Goal: Task Accomplishment & Management: Manage account settings

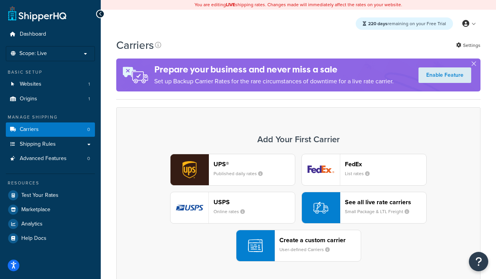
click at [298, 208] on div "UPS® Published daily rates FedEx List rates USPS Online rates See all live rate…" at bounding box center [298, 208] width 348 height 108
click at [385, 164] on header "FedEx" at bounding box center [385, 163] width 81 height 7
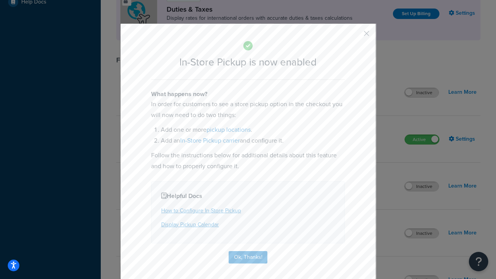
click at [355, 36] on button "button" at bounding box center [355, 36] width 2 height 2
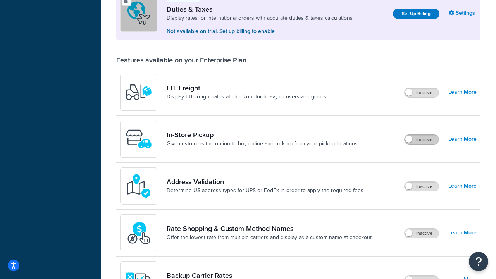
scroll to position [236, 0]
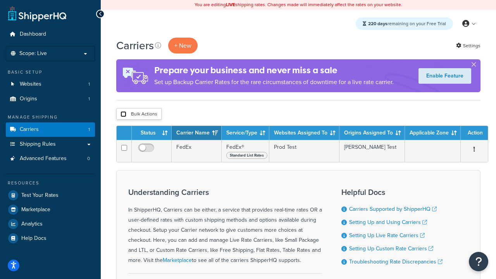
click at [123, 114] on input "checkbox" at bounding box center [123, 114] width 6 height 6
checkbox input "true"
click at [0, 0] on button "Delete" at bounding box center [0, 0] width 0 height 0
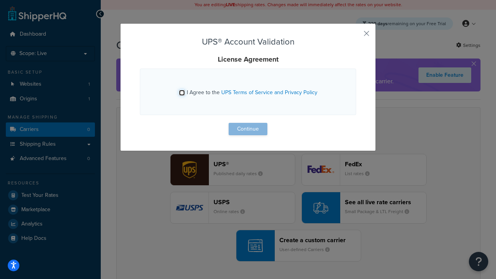
click at [182, 93] on input "I Agree to the UPS Terms of Service and Privacy Policy" at bounding box center [182, 93] width 6 height 6
checkbox input "true"
click at [248, 129] on button "Continue" at bounding box center [248, 129] width 39 height 12
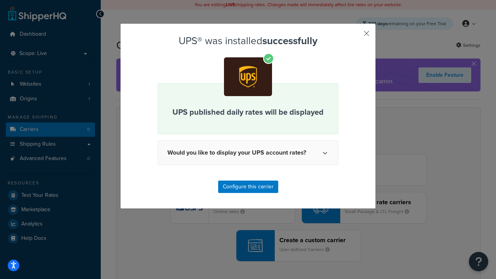
click at [355, 36] on button "button" at bounding box center [355, 36] width 2 height 2
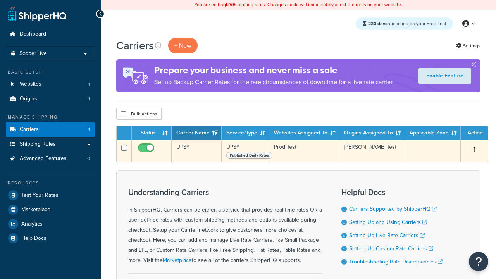
click at [147, 150] on input "checkbox" at bounding box center [146, 150] width 21 height 10
checkbox input "false"
click at [147, 150] on input "checkbox" at bounding box center [146, 150] width 21 height 10
checkbox input "true"
